Goal: Check status: Check status

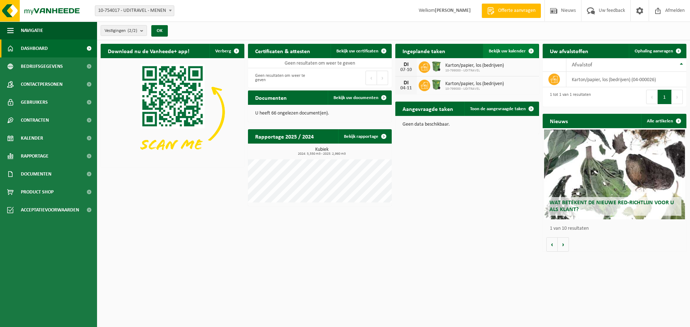
click at [516, 53] on span "Bekijk uw kalender" at bounding box center [507, 51] width 37 height 5
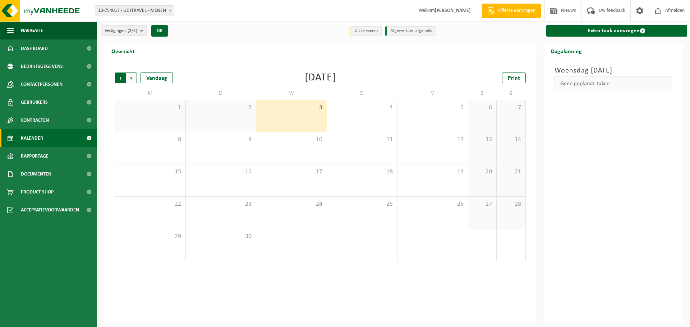
click at [131, 80] on span "Volgende" at bounding box center [131, 78] width 11 height 11
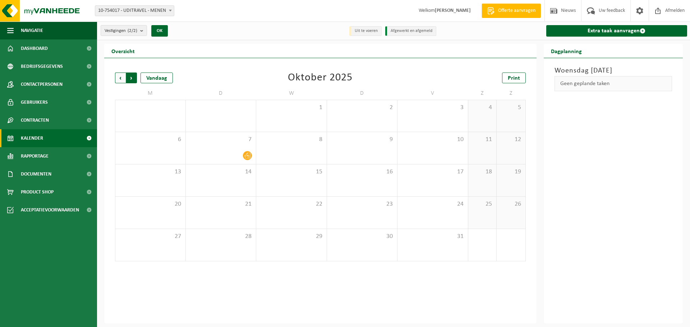
click at [121, 80] on span "Vorige" at bounding box center [120, 78] width 11 height 11
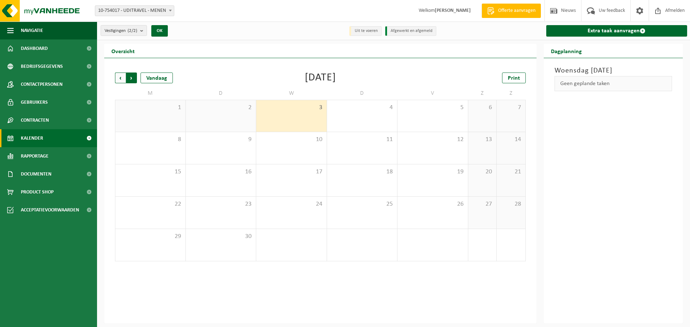
click at [119, 80] on span "Vorige" at bounding box center [120, 78] width 11 height 11
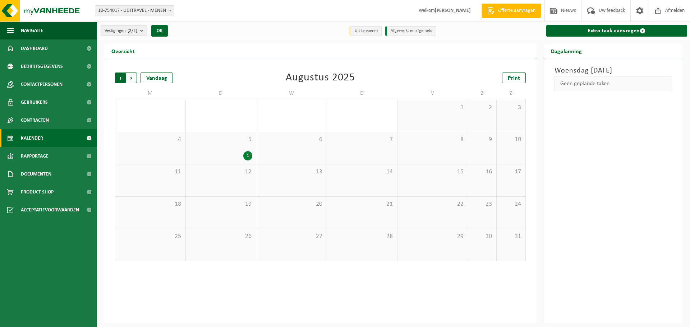
click at [130, 80] on span "Volgende" at bounding box center [131, 78] width 11 height 11
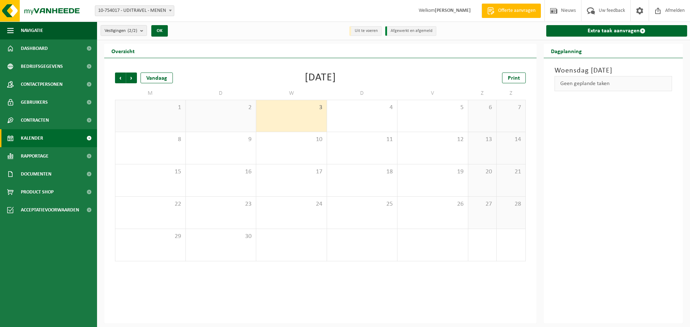
click at [214, 114] on div "2" at bounding box center [221, 116] width 70 height 32
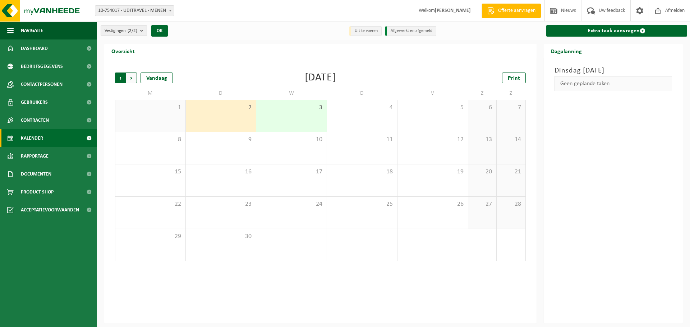
click at [131, 82] on span "Volgende" at bounding box center [131, 78] width 11 height 11
